Goal: Information Seeking & Learning: Check status

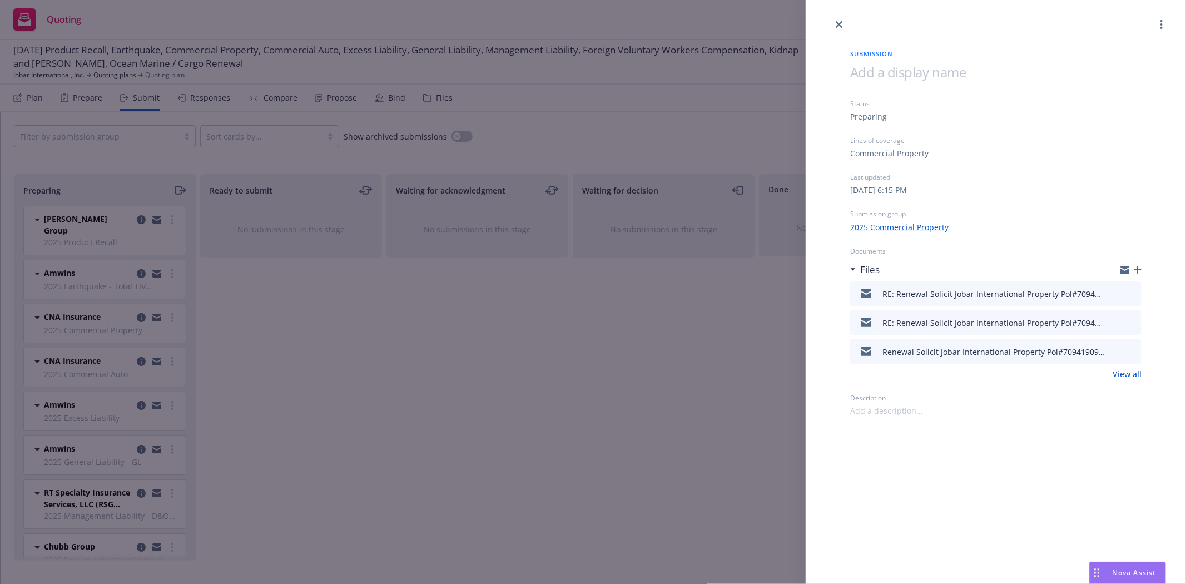
scroll to position [93, 0]
click at [1136, 294] on icon "preview file" at bounding box center [1131, 293] width 10 height 8
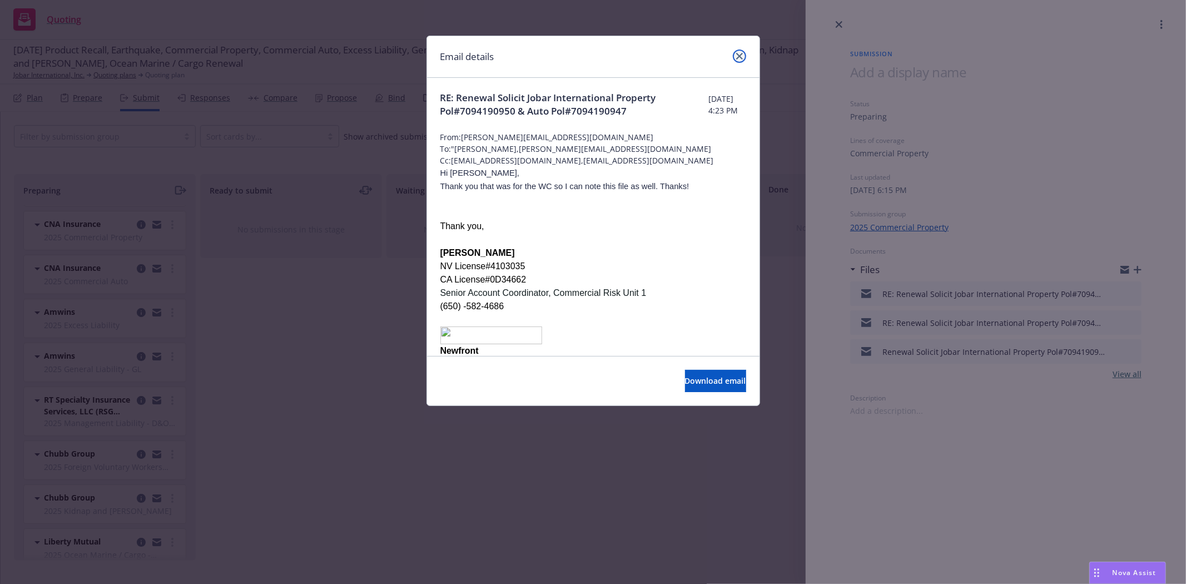
click at [740, 57] on icon "close" at bounding box center [739, 56] width 7 height 7
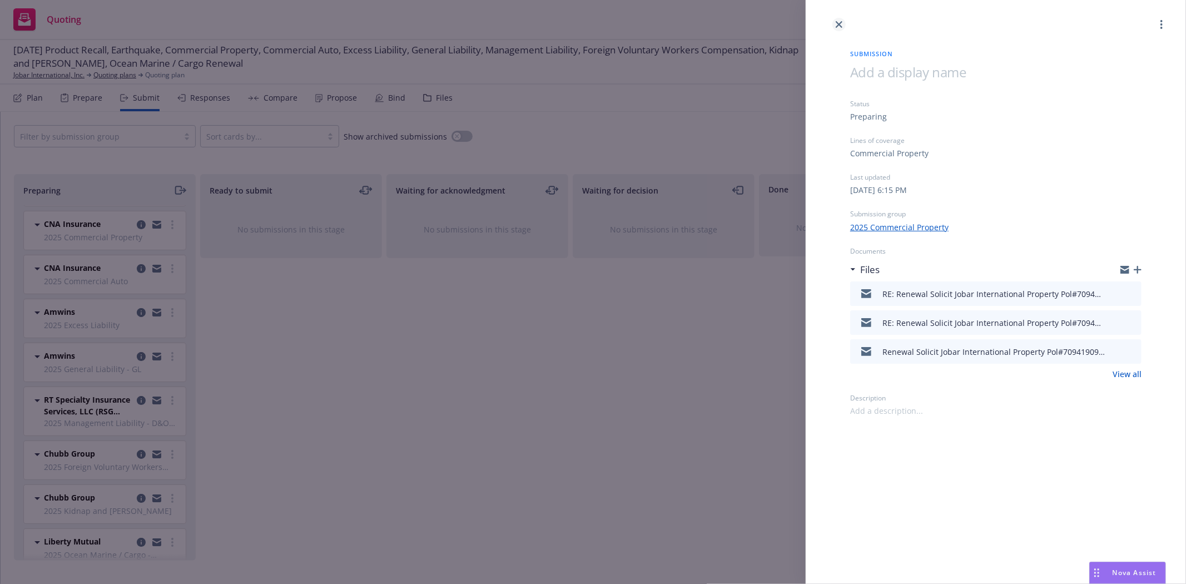
click at [837, 24] on icon "close" at bounding box center [839, 24] width 7 height 7
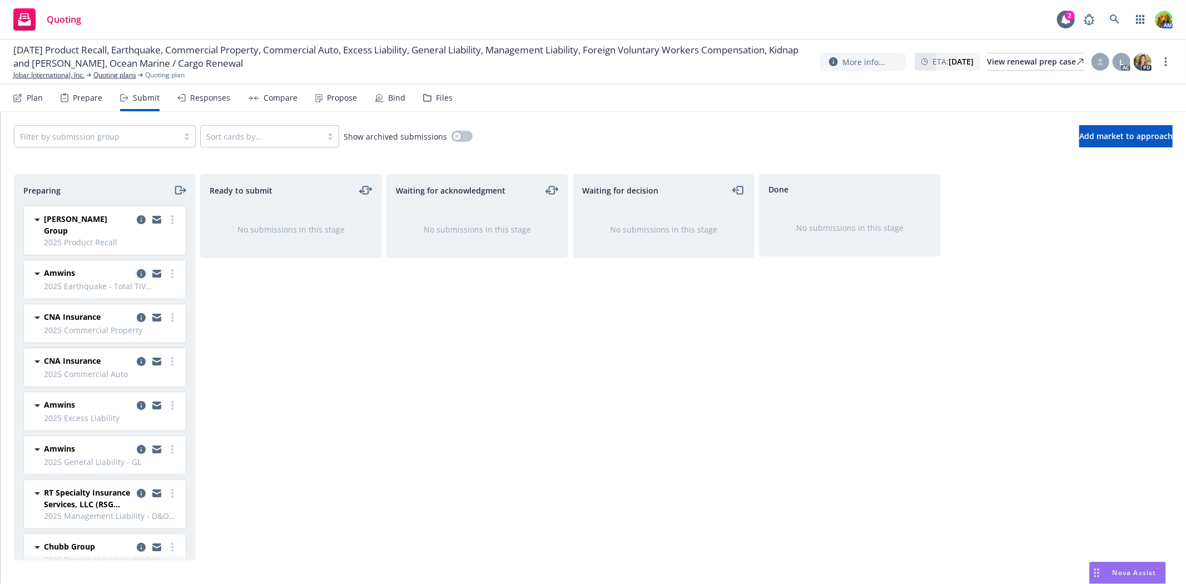
click at [137, 269] on icon "copy logging email" at bounding box center [141, 273] width 9 height 9
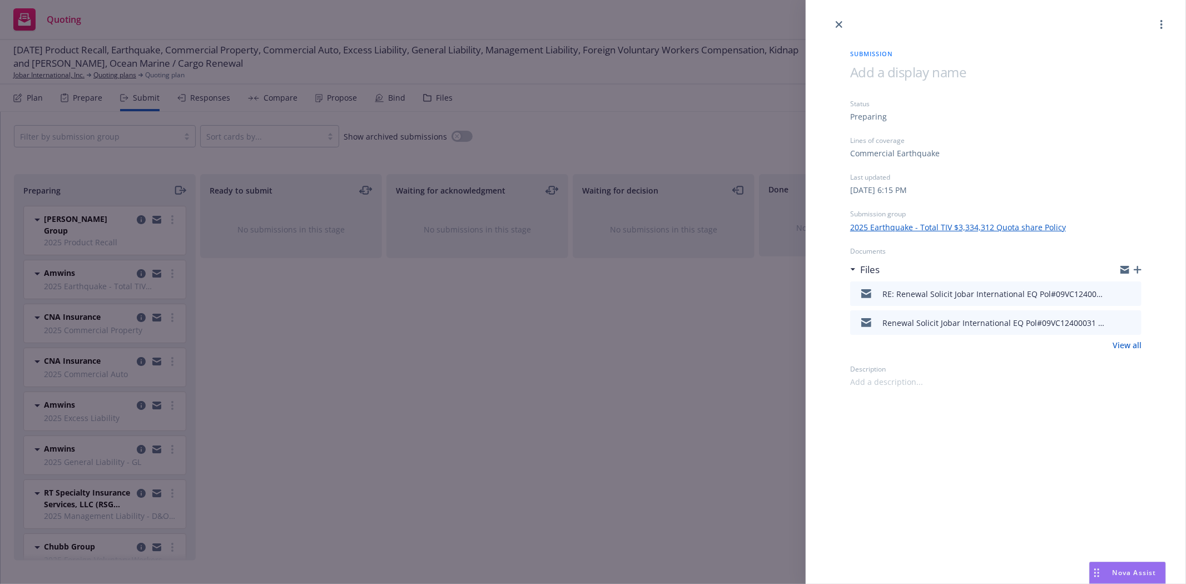
click at [1137, 294] on button "preview file" at bounding box center [1131, 293] width 12 height 10
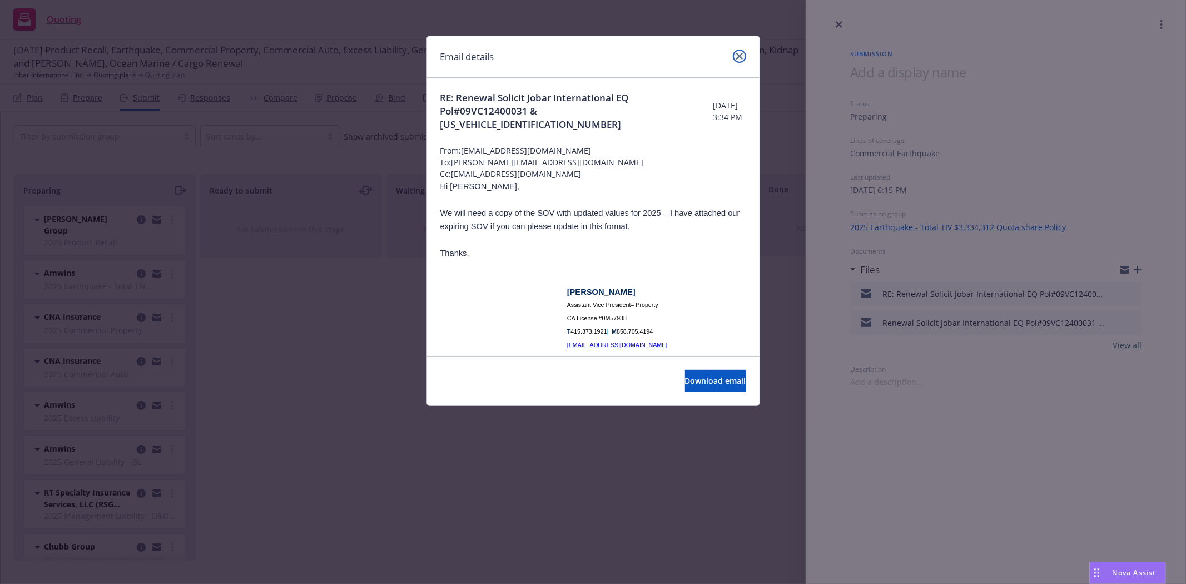
click at [741, 54] on icon "close" at bounding box center [739, 56] width 7 height 7
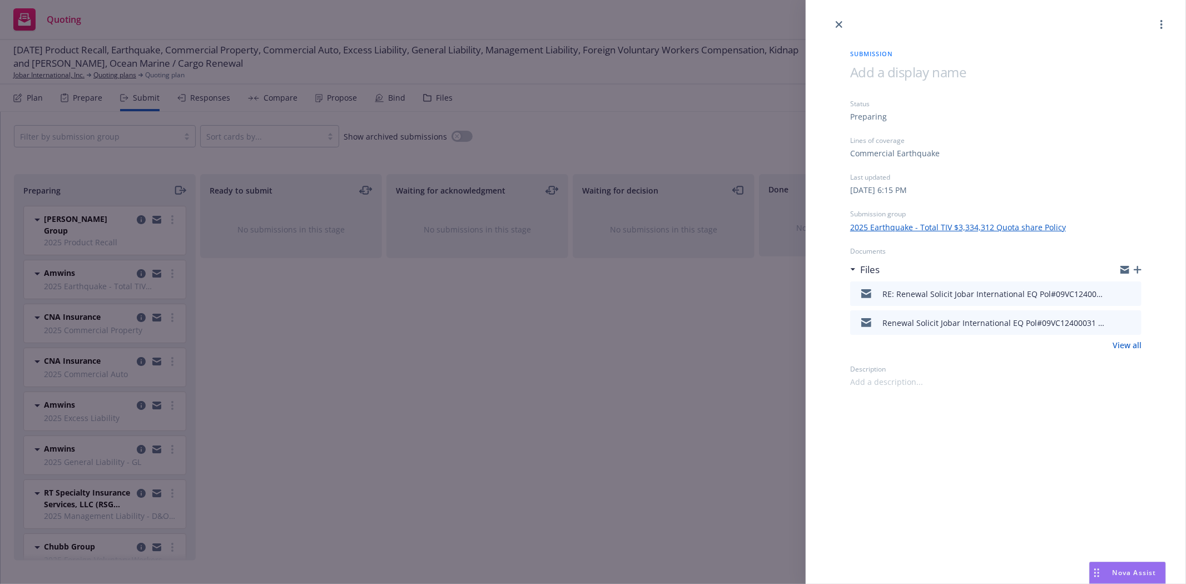
drag, startPoint x: 423, startPoint y: 397, endPoint x: 569, endPoint y: 429, distance: 149.2
click at [424, 397] on div "Submission Status Preparing Lines of coverage Commercial Earthquake Last update…" at bounding box center [593, 292] width 1186 height 584
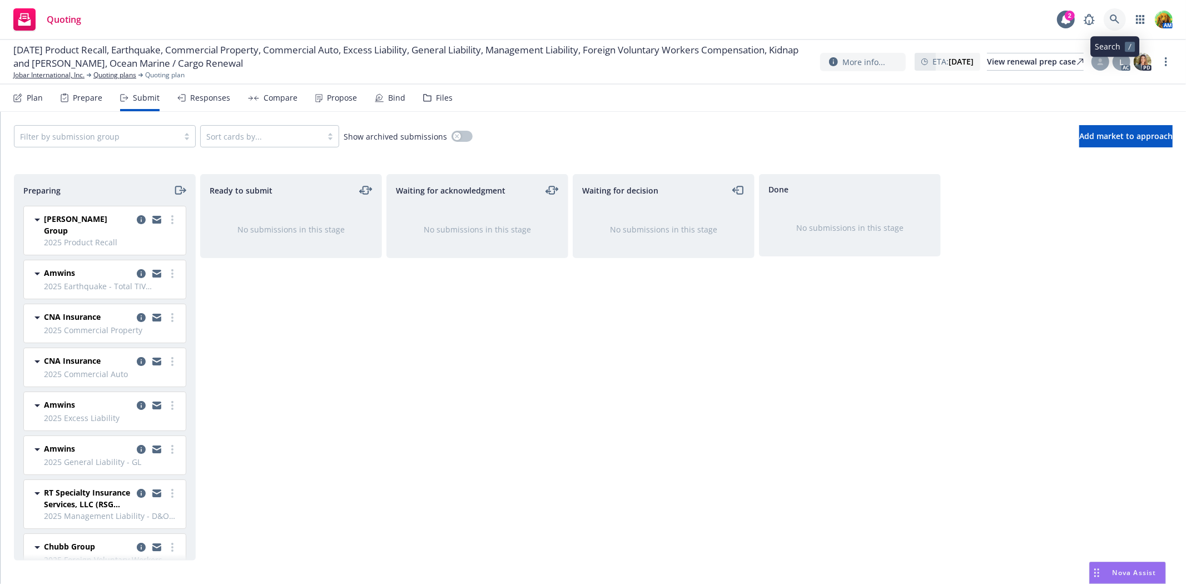
click at [1113, 20] on icon at bounding box center [1114, 18] width 9 height 9
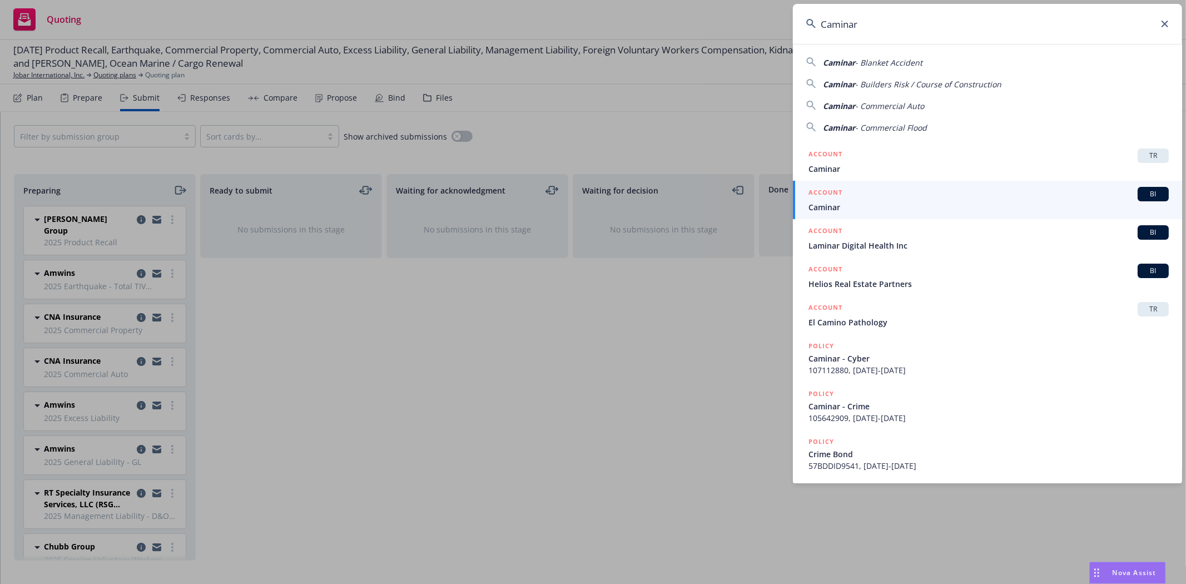
type input "Caminar"
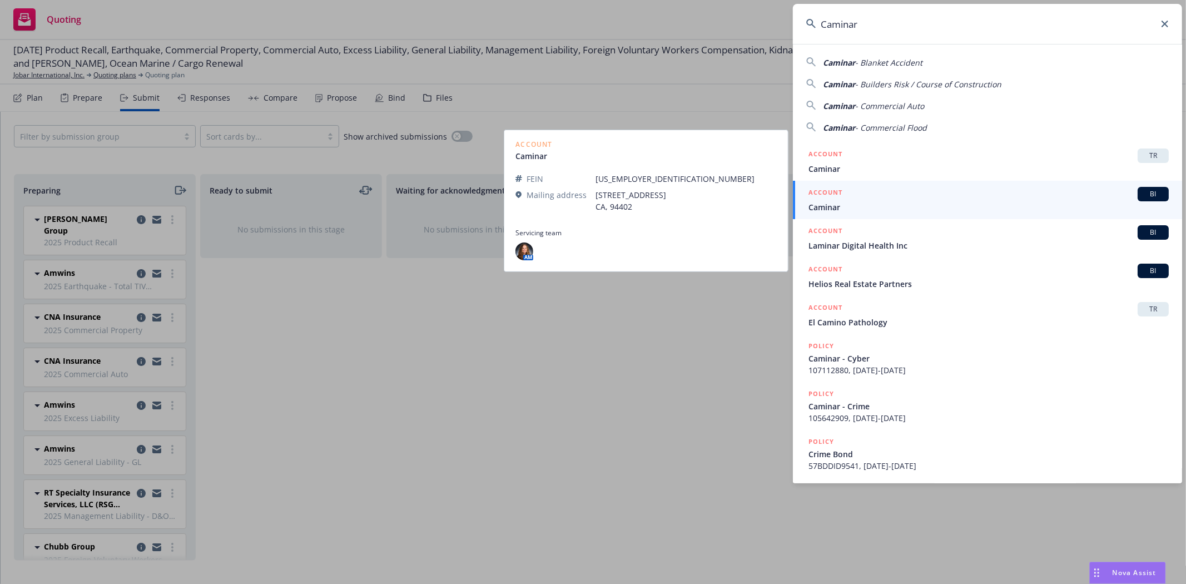
click at [882, 203] on span "Caminar" at bounding box center [989, 207] width 360 height 12
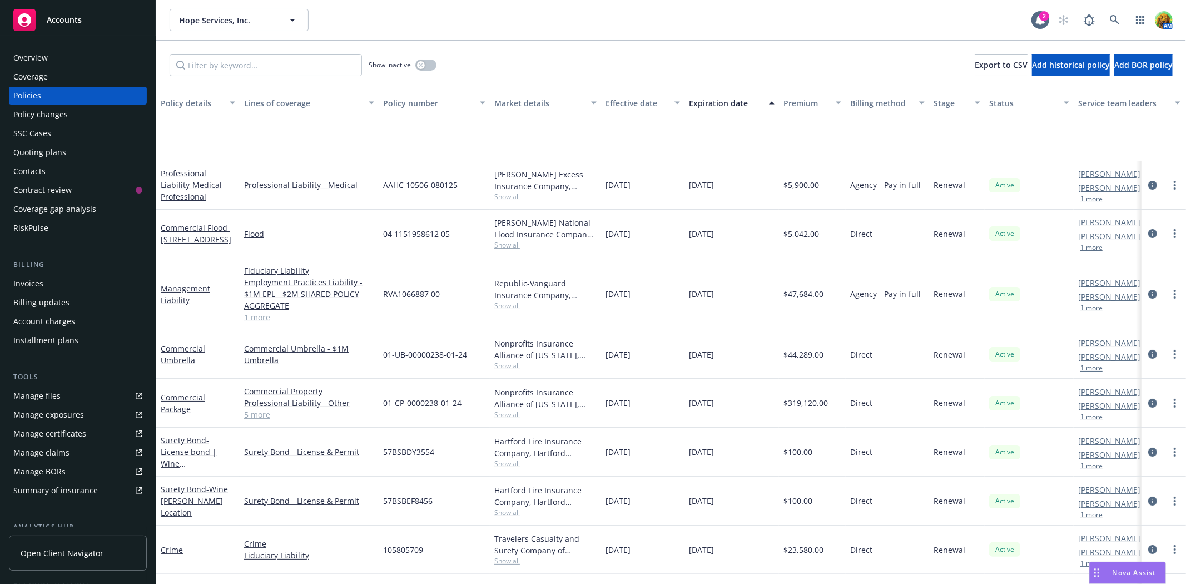
scroll to position [97, 0]
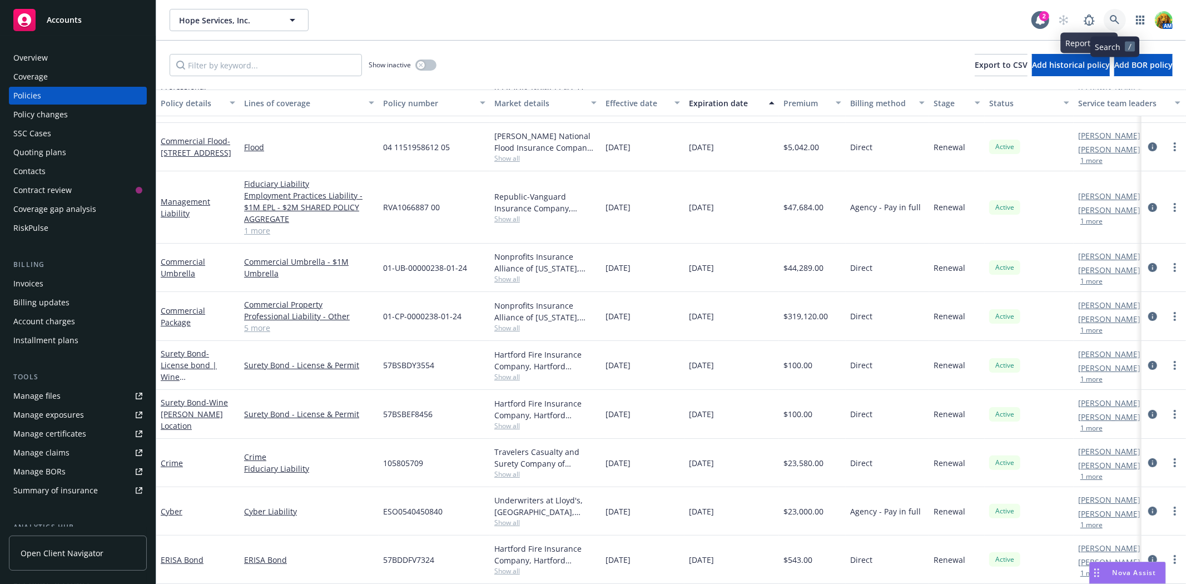
click at [1111, 21] on icon at bounding box center [1115, 20] width 10 height 10
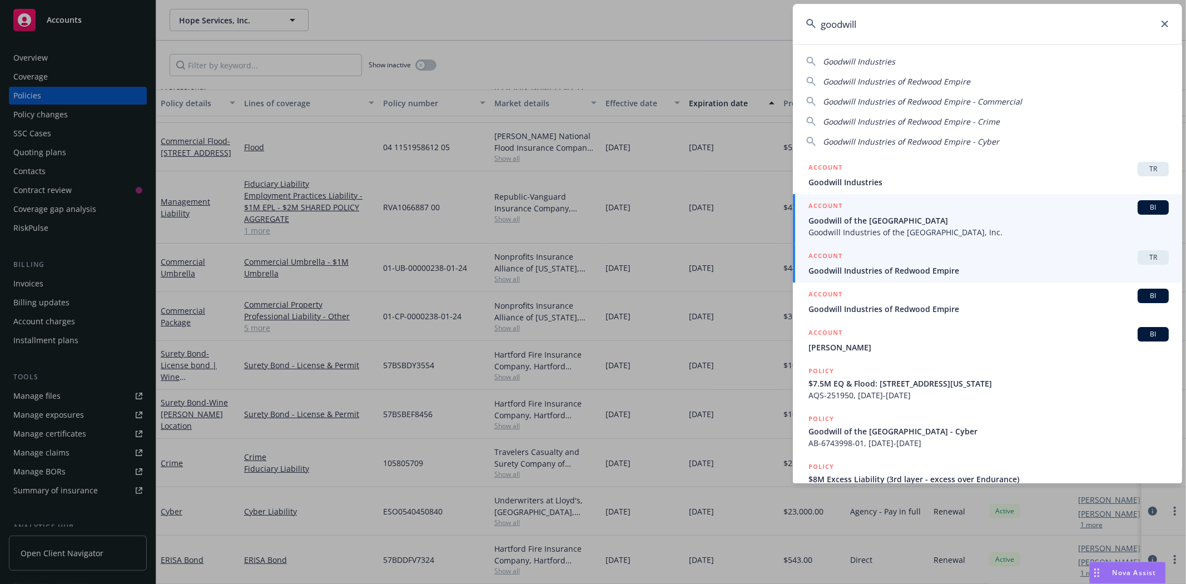
type input "goodwill"
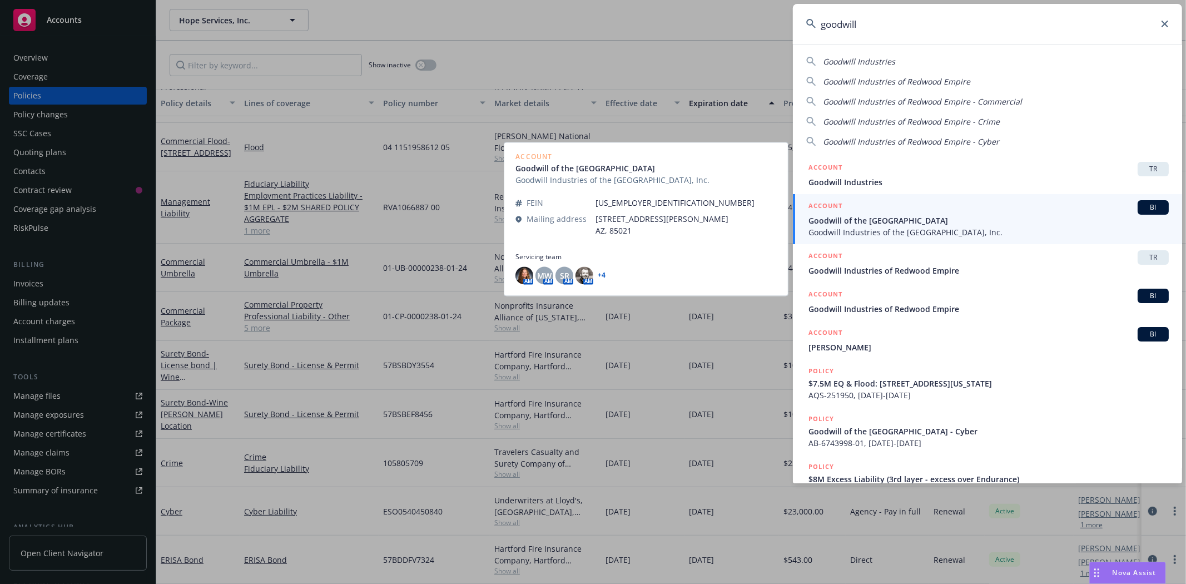
click at [888, 224] on span "Goodwill of the [GEOGRAPHIC_DATA]" at bounding box center [989, 221] width 360 height 12
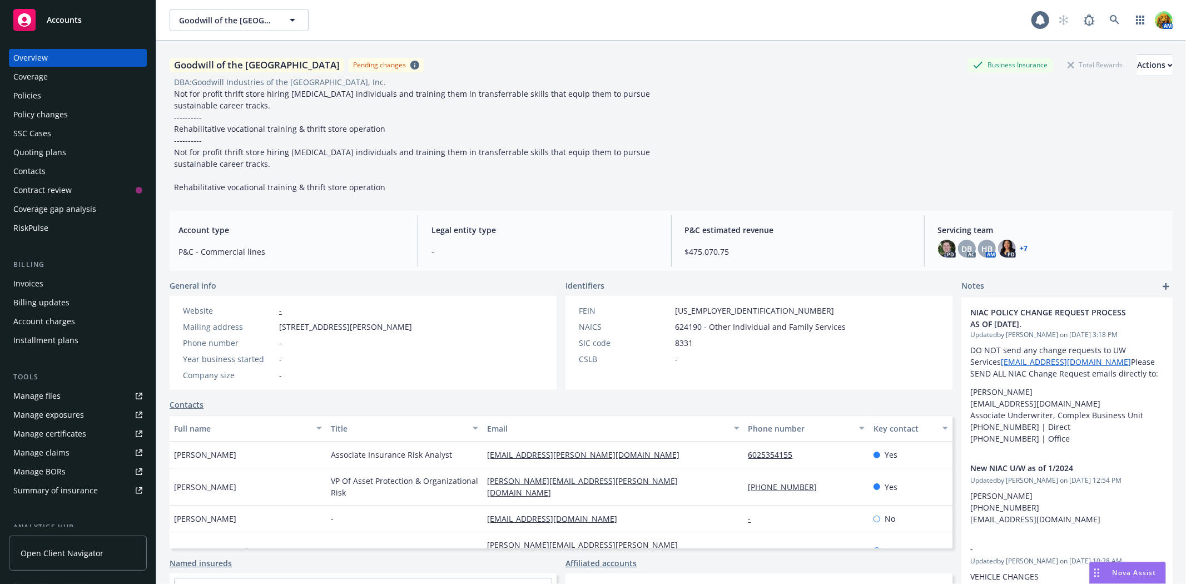
click at [37, 98] on div "Policies" at bounding box center [27, 96] width 28 height 18
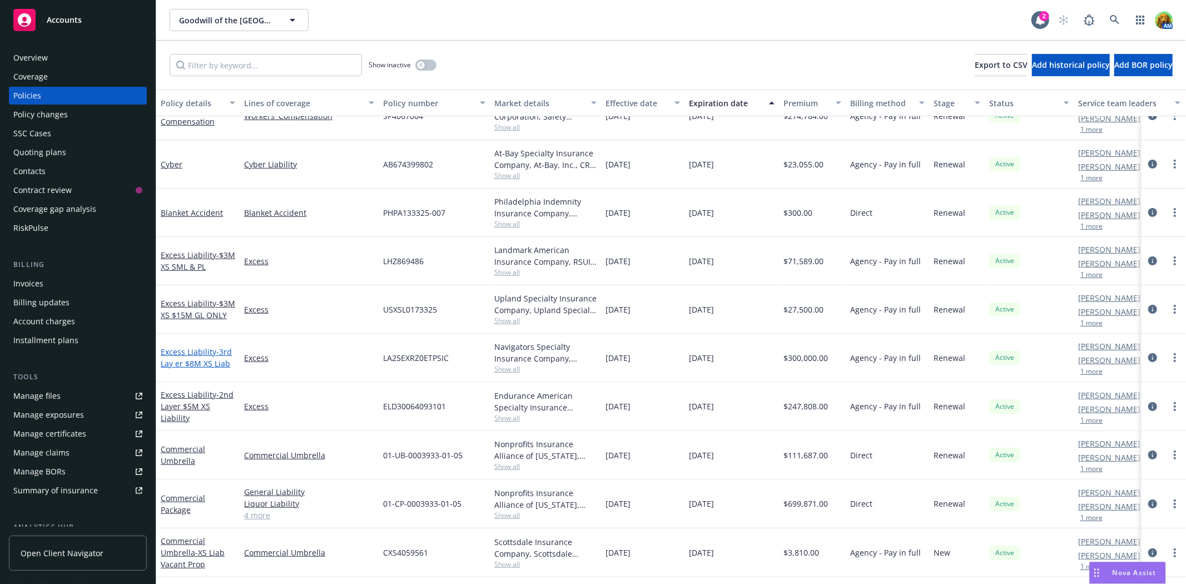
scroll to position [309, 0]
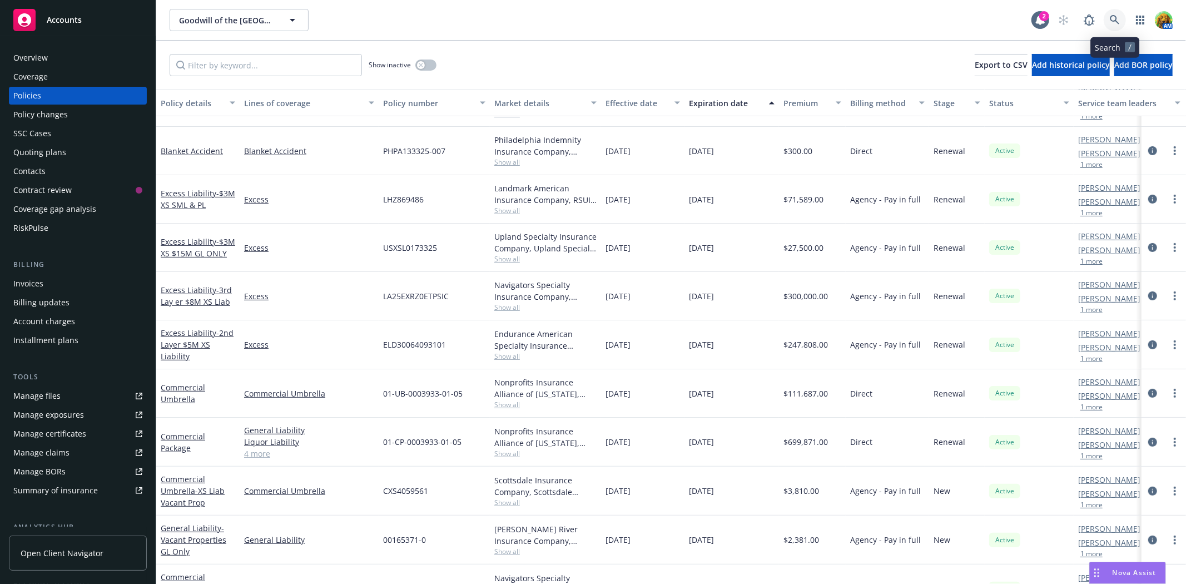
click at [1118, 19] on icon at bounding box center [1115, 20] width 10 height 10
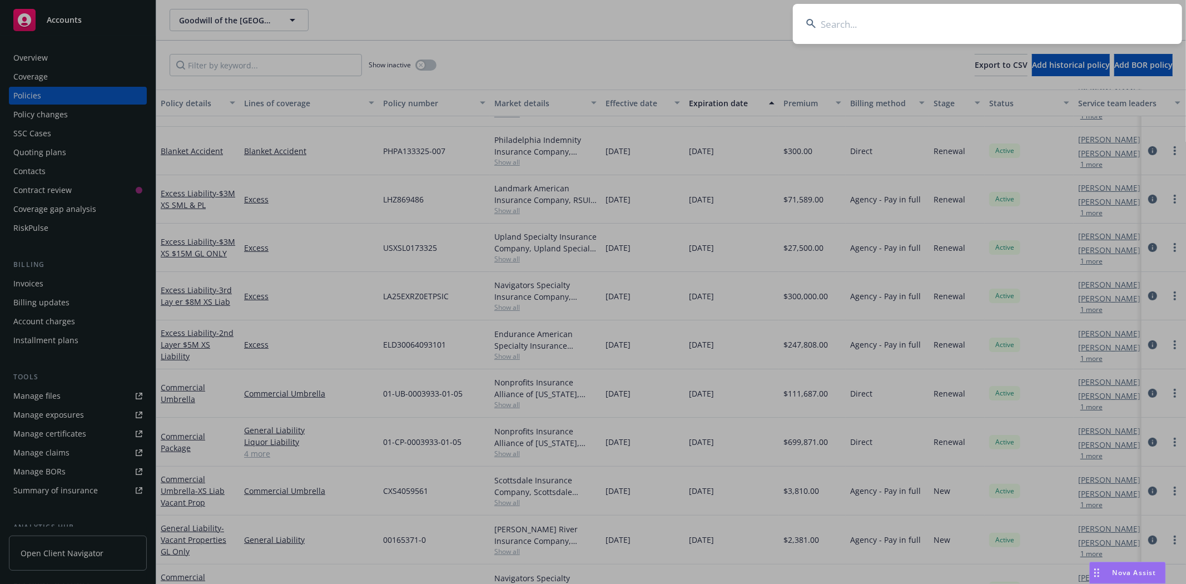
click at [891, 19] on input at bounding box center [987, 24] width 389 height 40
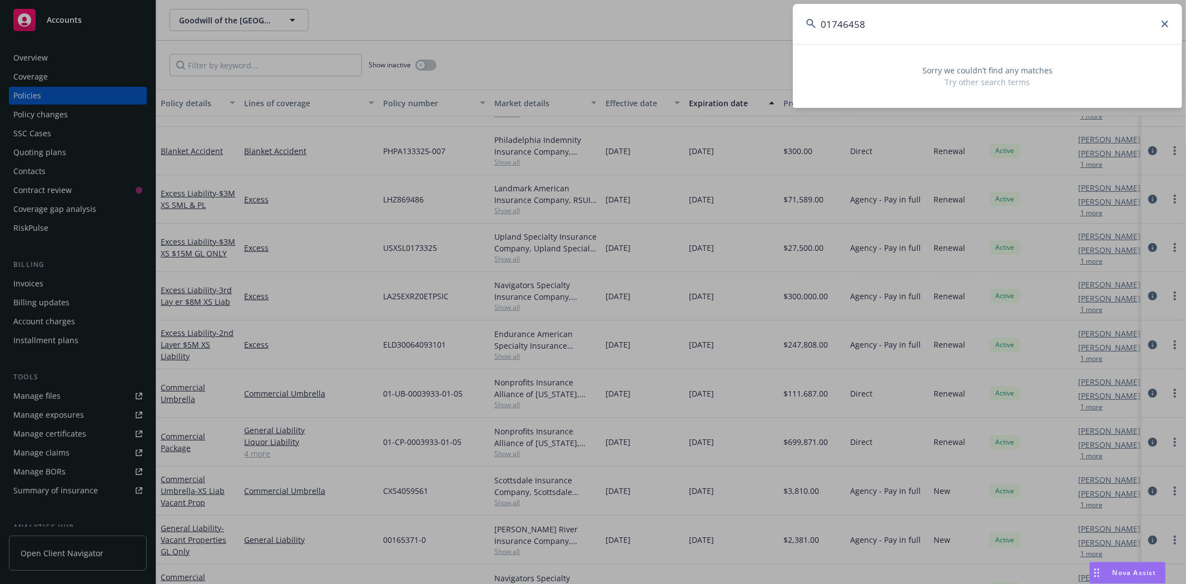
type input "01746458"
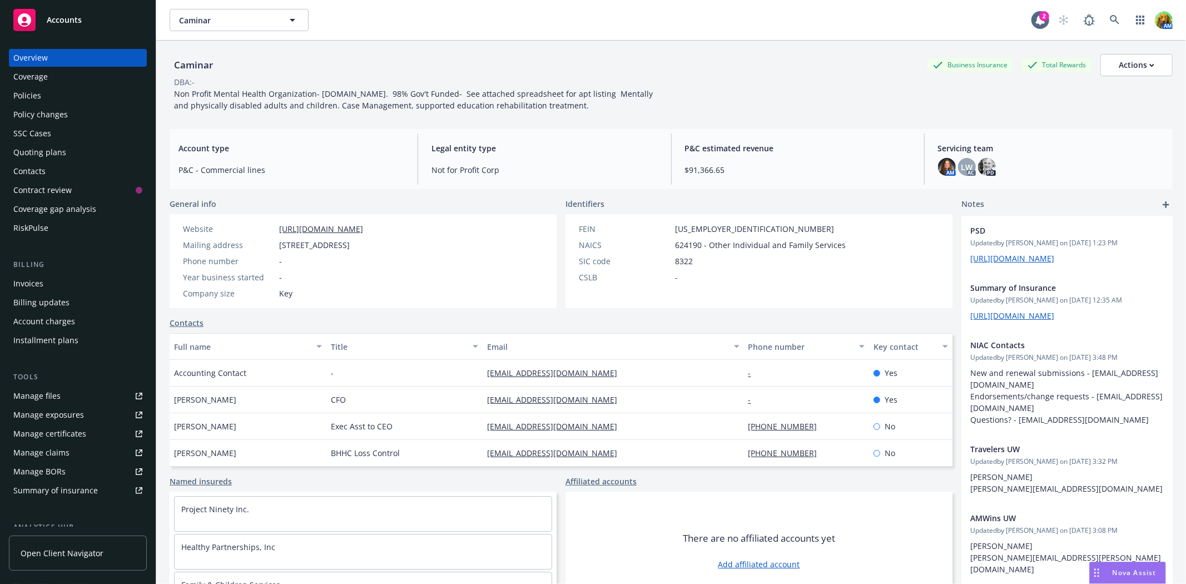
click at [46, 100] on div "Policies" at bounding box center [77, 96] width 129 height 18
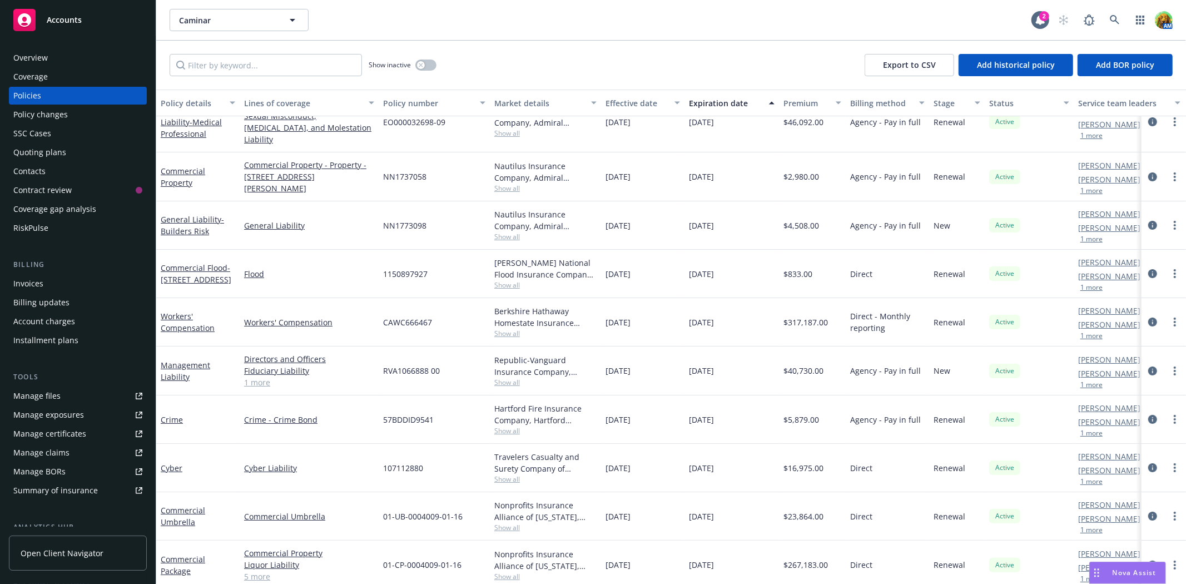
scroll to position [28, 0]
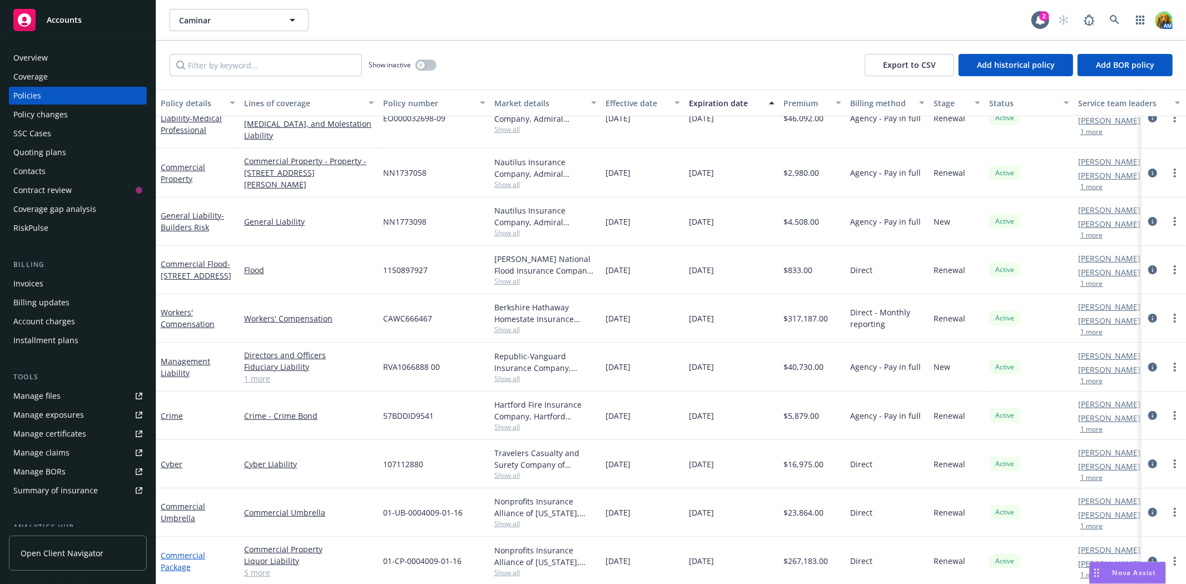
click at [184, 550] on link "Commercial Package" at bounding box center [183, 561] width 44 height 22
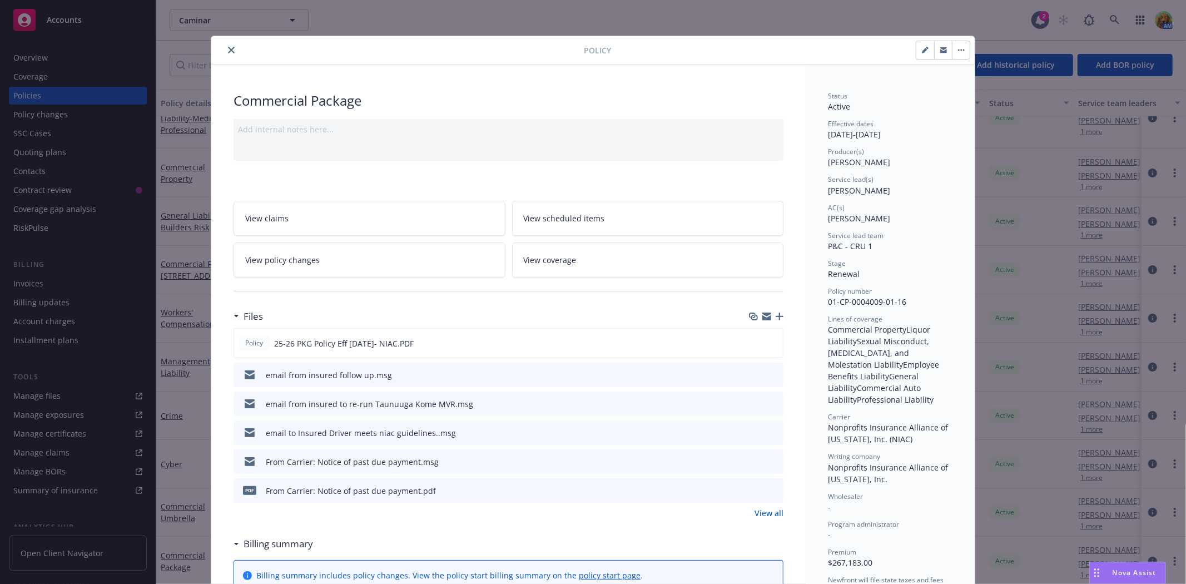
click at [768, 373] on icon "preview file" at bounding box center [773, 374] width 10 height 8
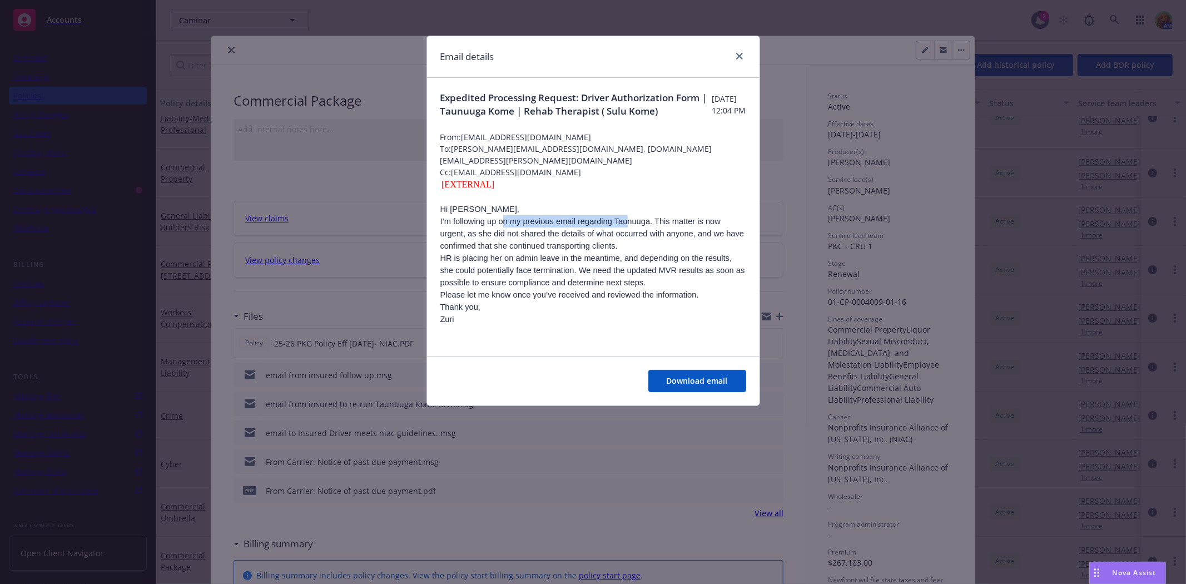
drag, startPoint x: 499, startPoint y: 227, endPoint x: 612, endPoint y: 229, distance: 112.3
click at [612, 229] on p "I’m following up on my previous email regarding Taunuuga. This matter is now ur…" at bounding box center [593, 233] width 306 height 37
click at [740, 57] on icon "close" at bounding box center [739, 56] width 7 height 7
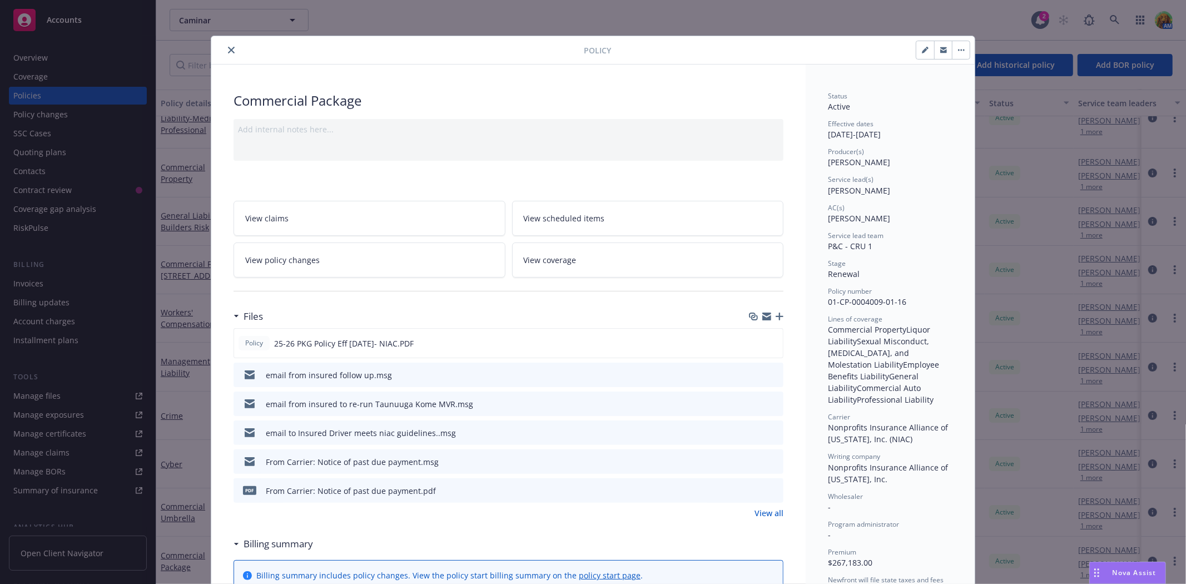
click at [371, 254] on link "View policy changes" at bounding box center [370, 259] width 272 height 35
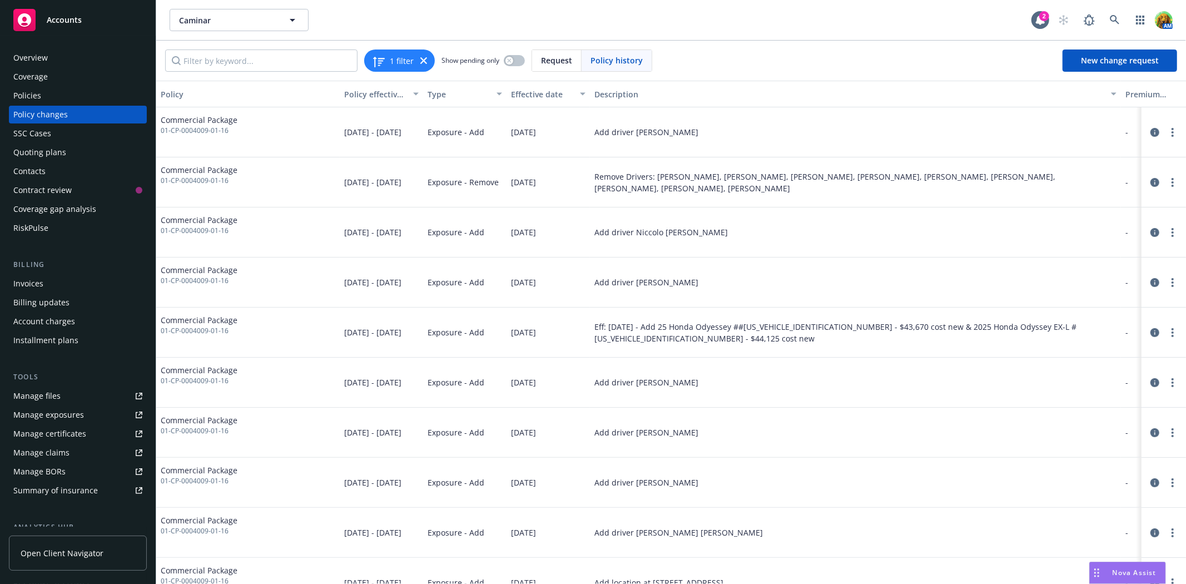
click at [740, 335] on div "Eff: 7/28/25 - Add 25 Honda Odyessey ##5FNRL6H69SB067484 - $43,670 cost new & 2…" at bounding box center [855, 332] width 522 height 23
click at [29, 283] on div "Invoices" at bounding box center [28, 284] width 30 height 18
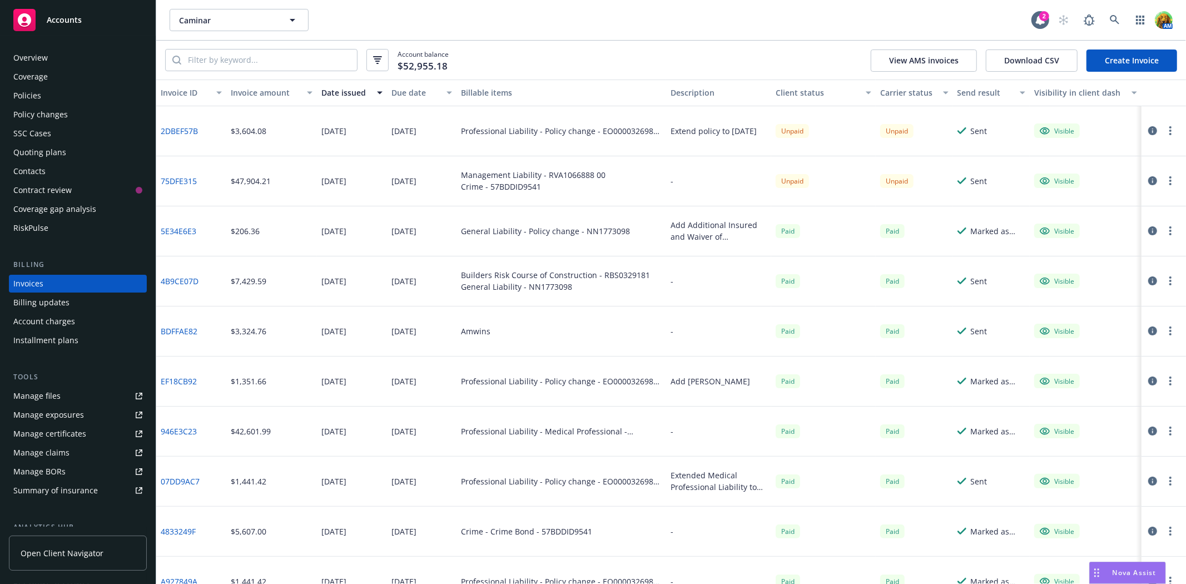
click at [196, 179] on link "75DFE315" at bounding box center [179, 181] width 36 height 12
click at [1116, 21] on icon at bounding box center [1114, 19] width 9 height 9
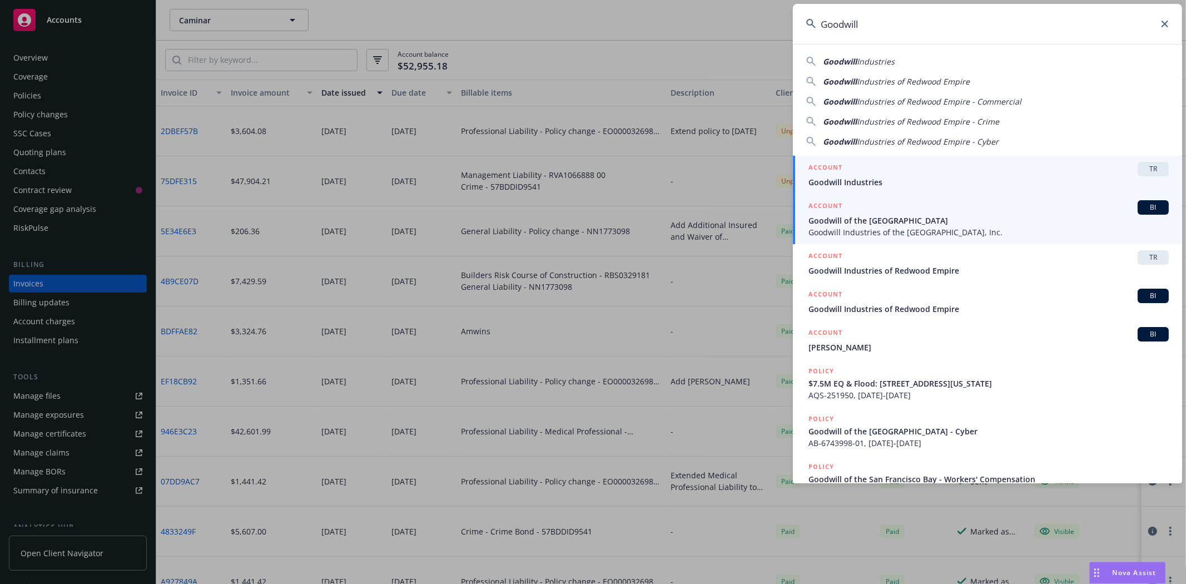
type input "Goodwill"
click at [874, 225] on span "Goodwill of the [GEOGRAPHIC_DATA]" at bounding box center [989, 221] width 360 height 12
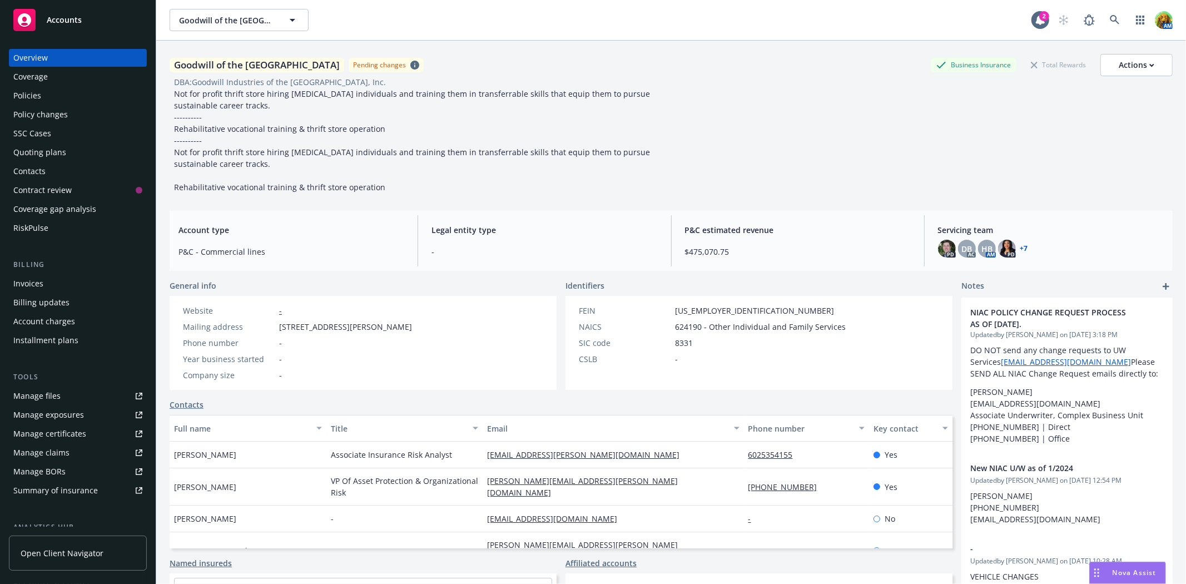
click at [62, 97] on div "Policies" at bounding box center [77, 96] width 129 height 18
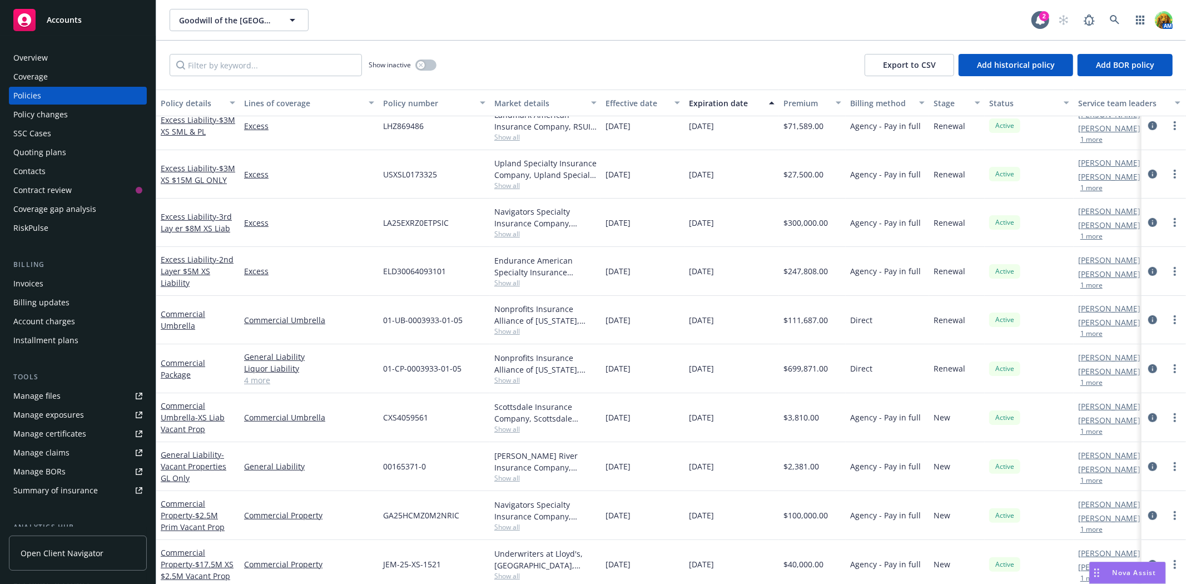
scroll to position [432, 0]
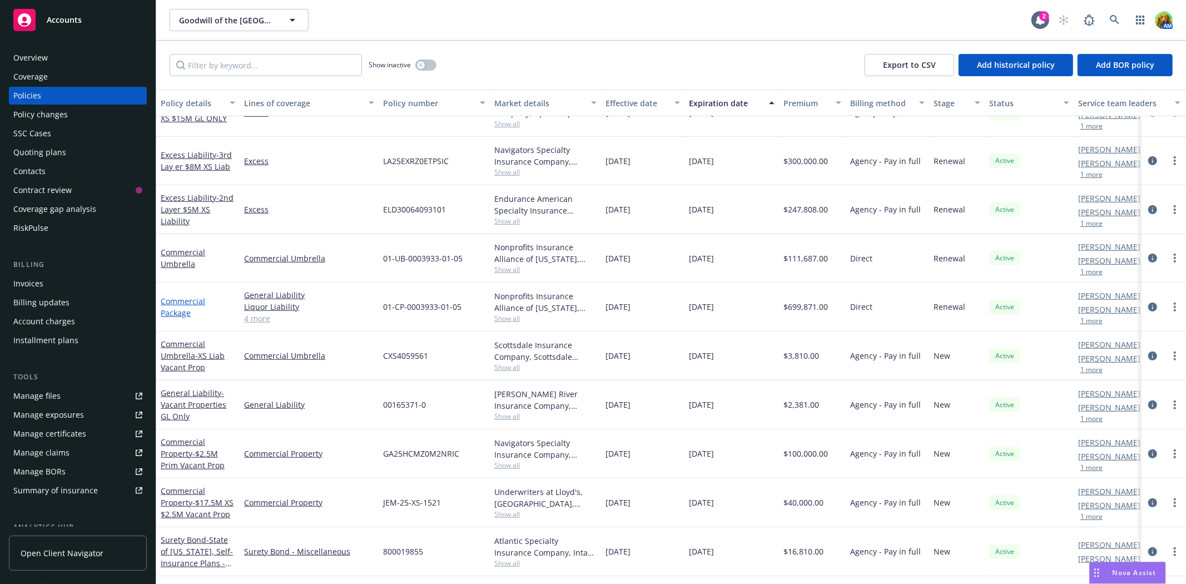
click at [179, 301] on link "Commercial Package" at bounding box center [183, 307] width 44 height 22
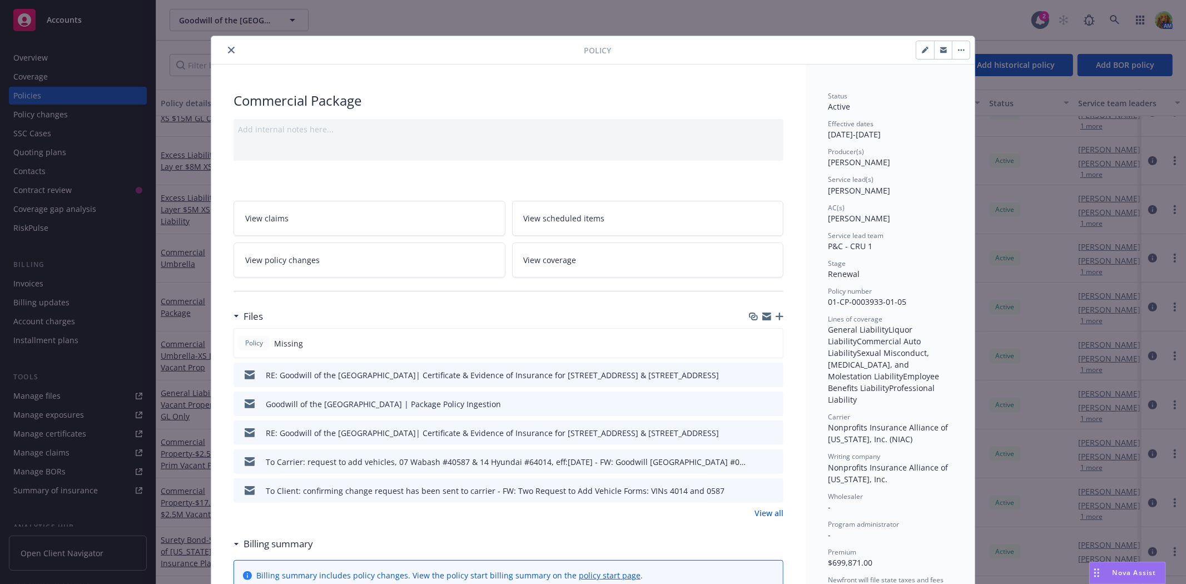
click at [524, 367] on div "RE: Goodwill of the San Francisco Bay| Certificate & Evidence of Insurance for …" at bounding box center [478, 374] width 481 height 23
click at [573, 214] on span "View scheduled items" at bounding box center [564, 218] width 81 height 12
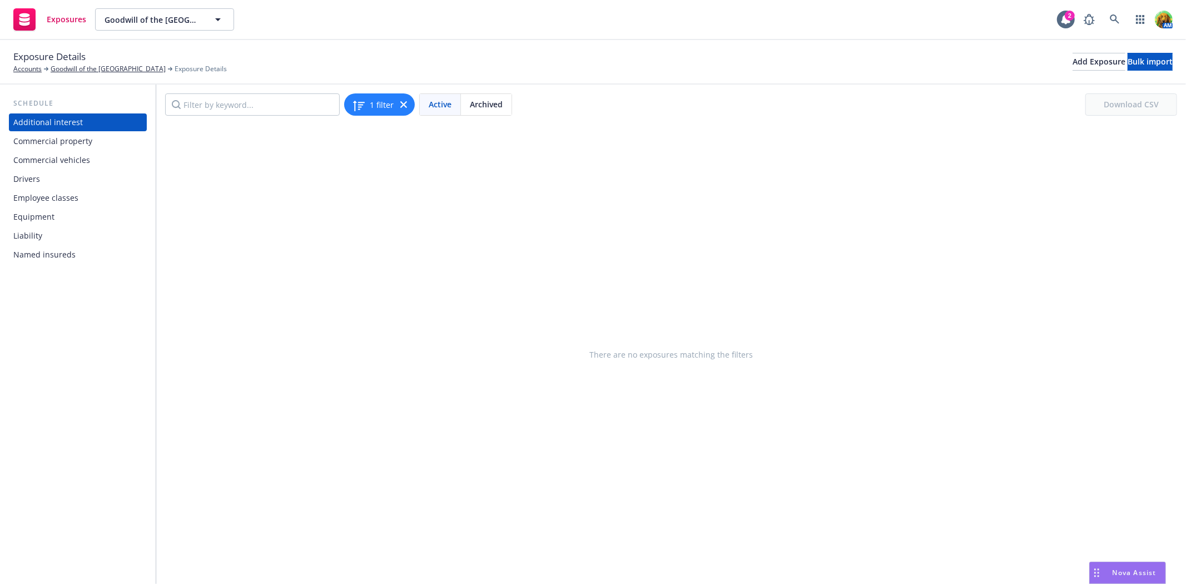
click at [44, 160] on div "Commercial vehicles" at bounding box center [51, 160] width 77 height 18
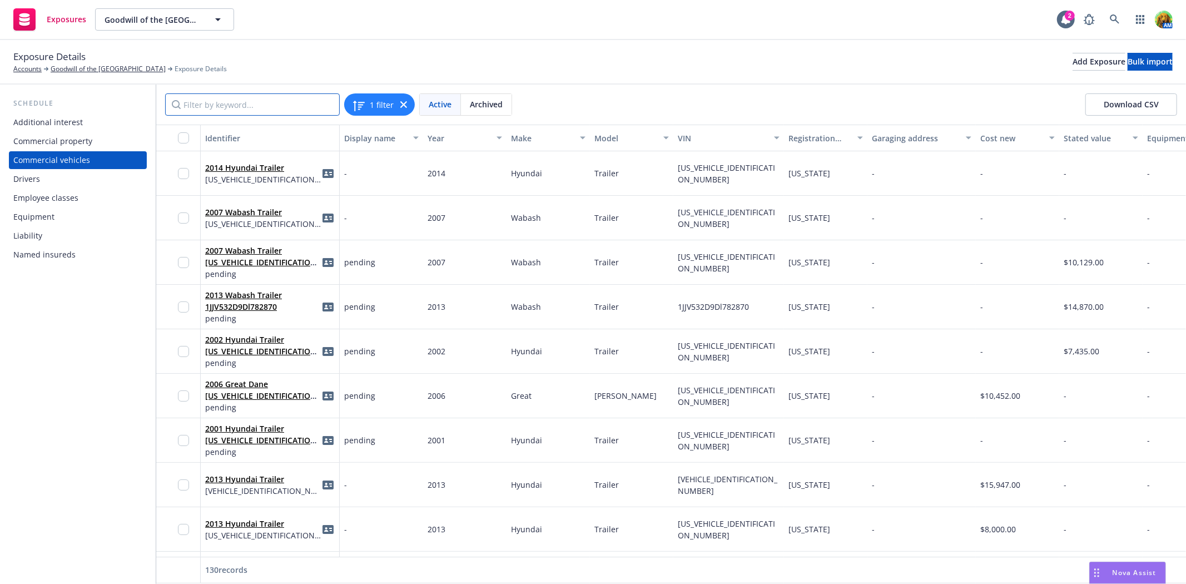
click at [257, 93] on input "Filter by keyword..." at bounding box center [252, 104] width 175 height 22
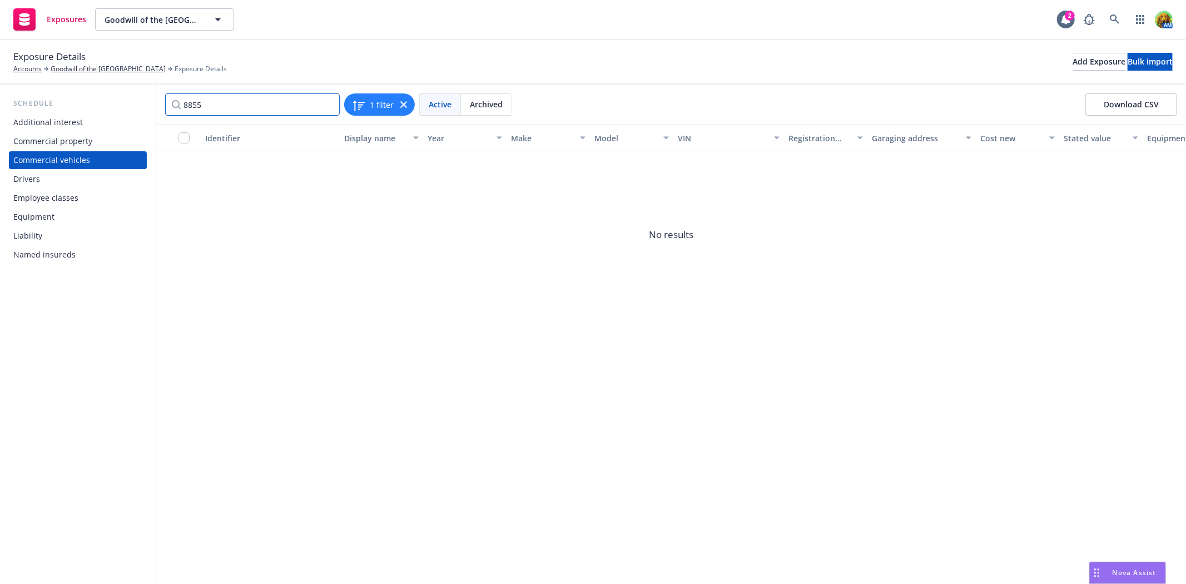
drag, startPoint x: 248, startPoint y: 111, endPoint x: 143, endPoint y: 96, distance: 105.7
click at [143, 96] on div "Schedule Additional interest Commercial property Commercial vehicles Drivers Em…" at bounding box center [593, 334] width 1186 height 499
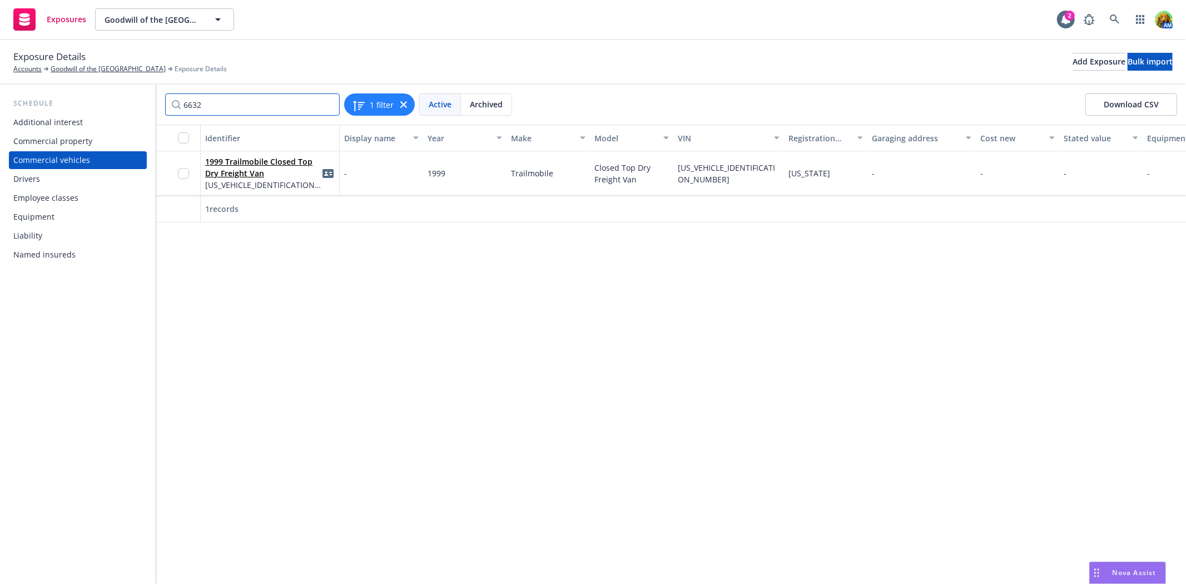
click at [207, 101] on input "6632" at bounding box center [252, 104] width 175 height 22
drag, startPoint x: 230, startPoint y: 108, endPoint x: 179, endPoint y: 102, distance: 51.6
click at [179, 102] on input "6632" at bounding box center [252, 104] width 175 height 22
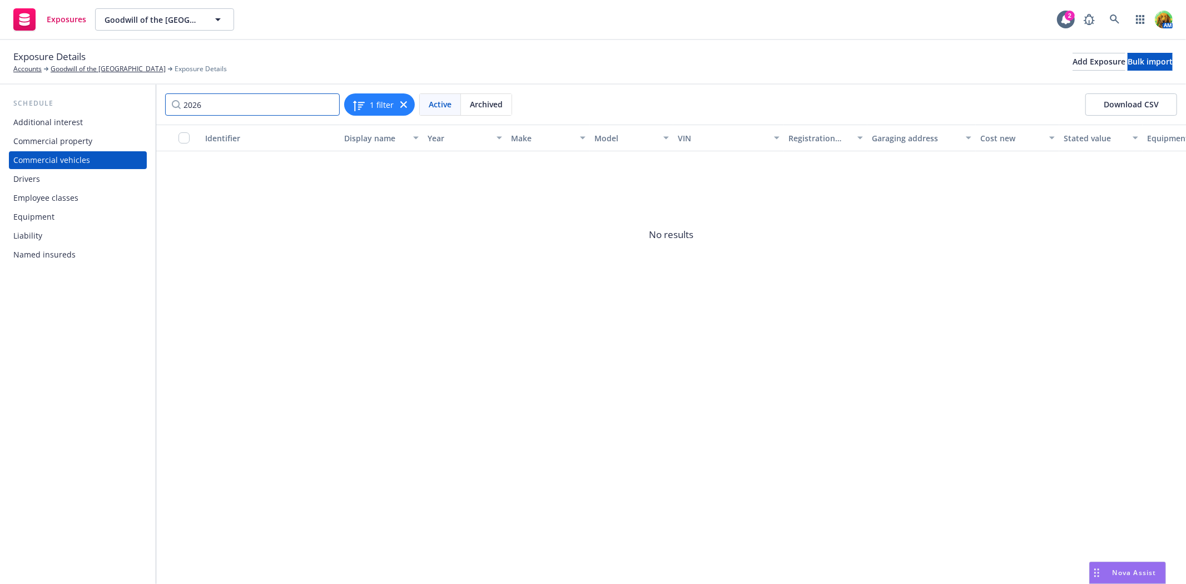
drag, startPoint x: 214, startPoint y: 112, endPoint x: 180, endPoint y: 112, distance: 34.5
click at [180, 112] on input "2026" at bounding box center [252, 104] width 175 height 22
click at [478, 98] on span "Archived" at bounding box center [486, 104] width 33 height 12
click at [295, 104] on input "048" at bounding box center [252, 104] width 175 height 22
type input "0487"
